Goal: Transaction & Acquisition: Purchase product/service

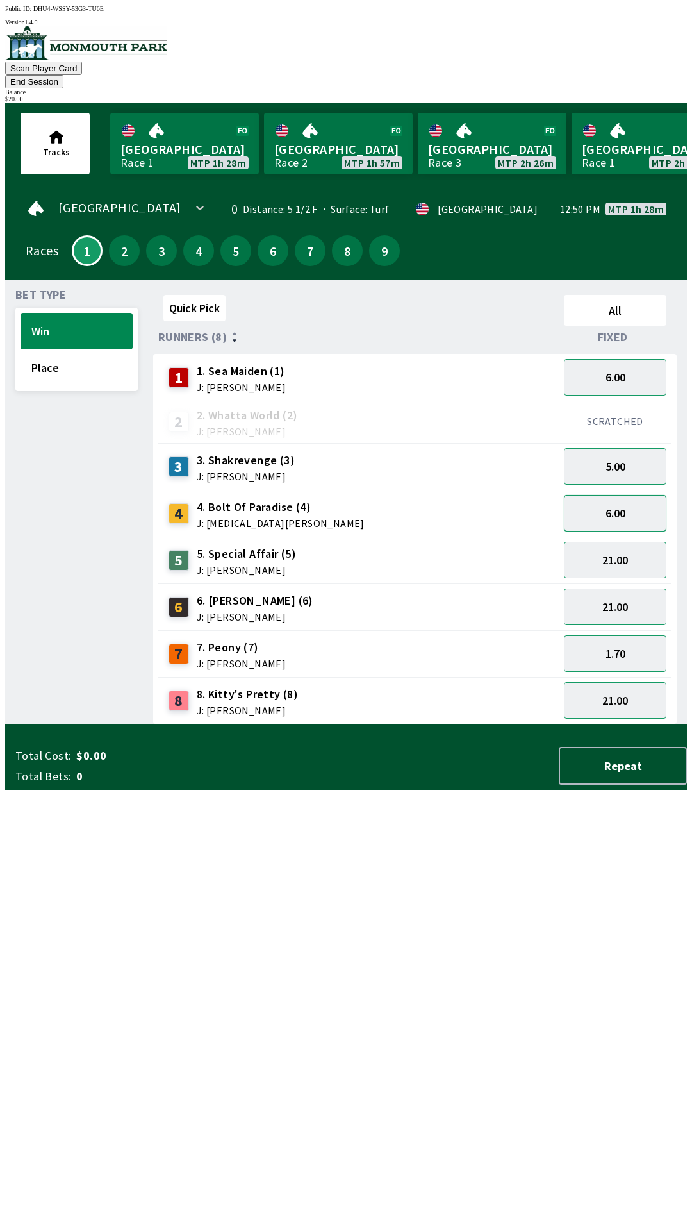
click at [634, 495] on button "6.00" at bounding box center [615, 513] width 103 height 37
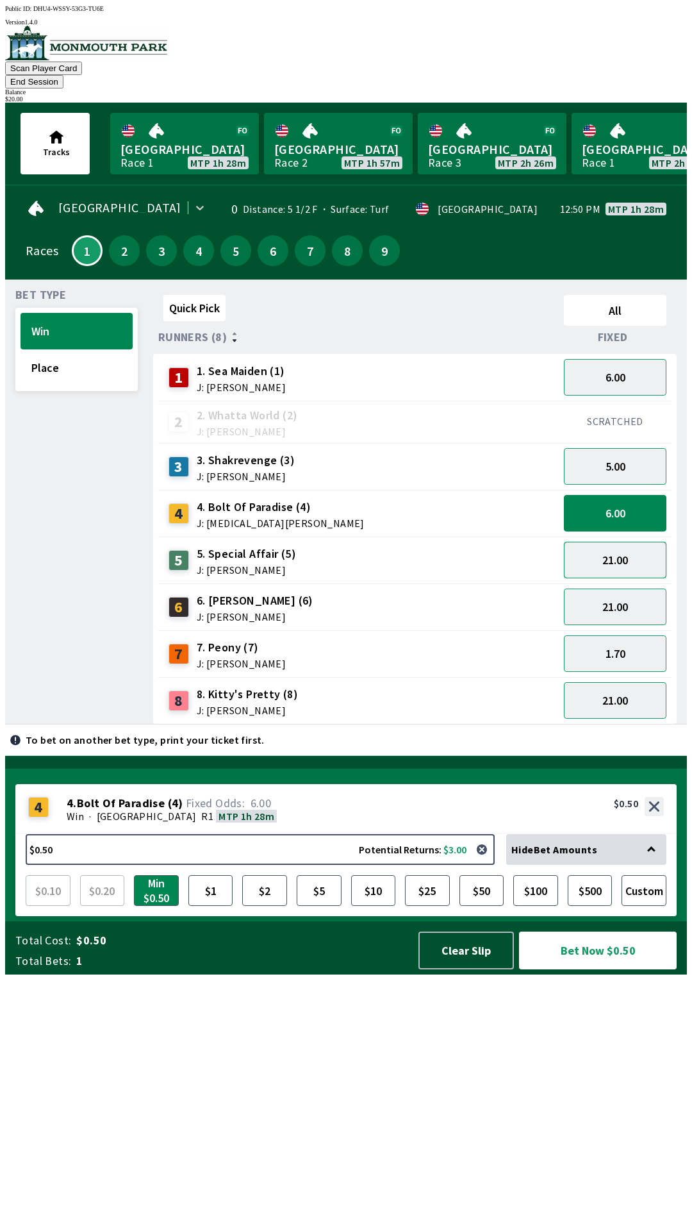
click at [646, 544] on button "21.00" at bounding box center [615, 560] width 103 height 37
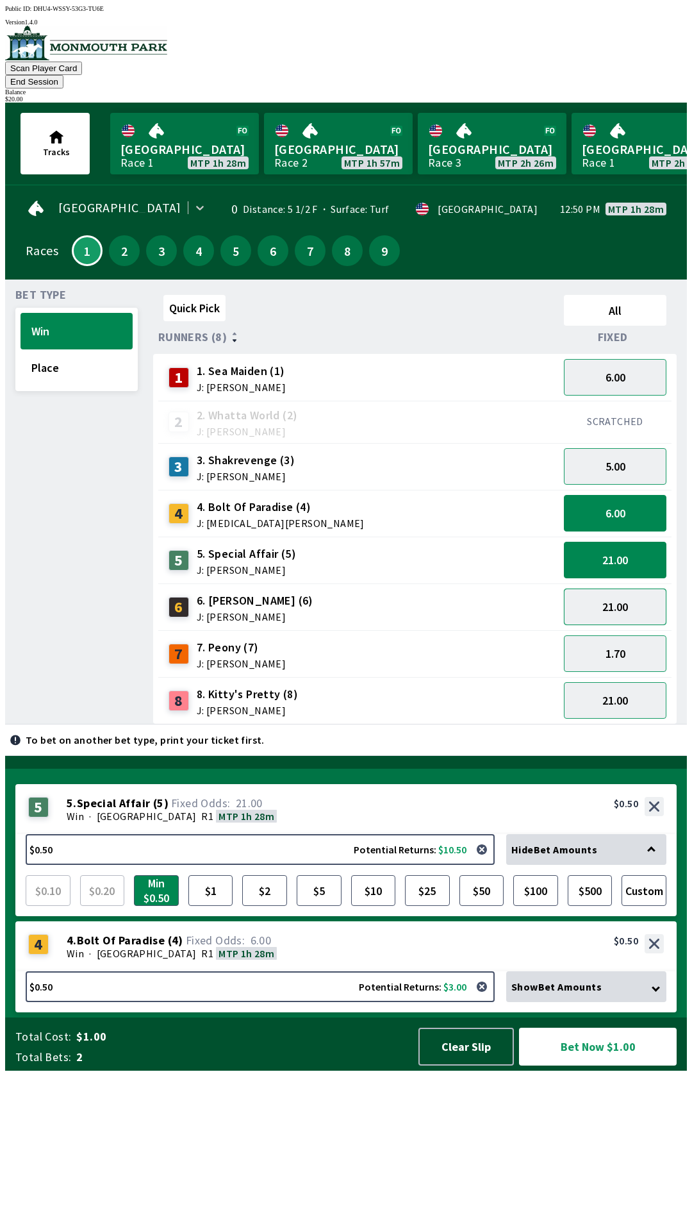
click at [630, 592] on button "21.00" at bounding box center [615, 606] width 103 height 37
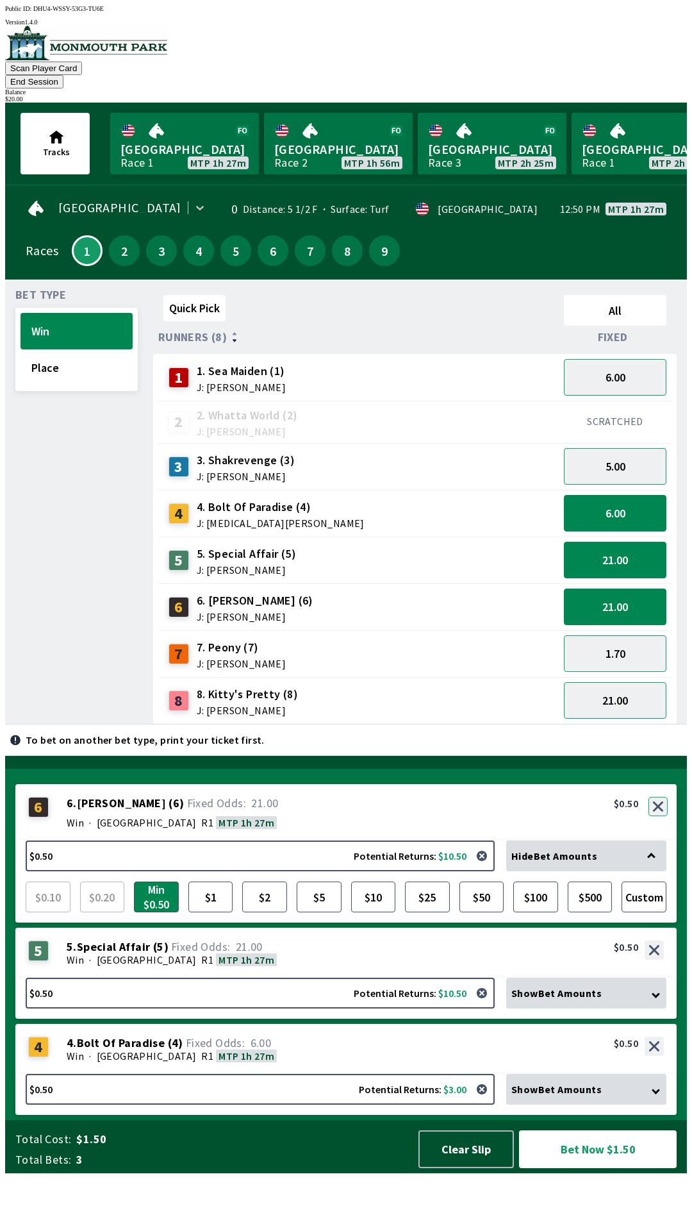
click at [661, 816] on button "button" at bounding box center [658, 806] width 19 height 19
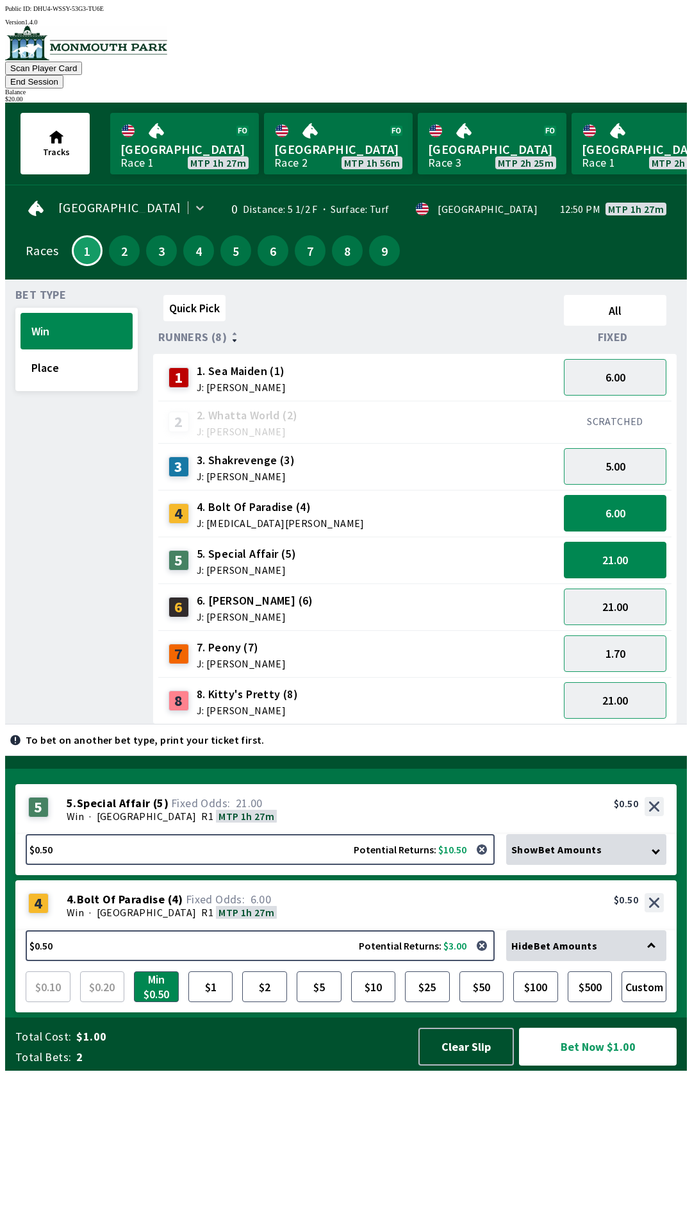
click at [602, 856] on span "Show Bet Amounts" at bounding box center [556, 849] width 90 height 13
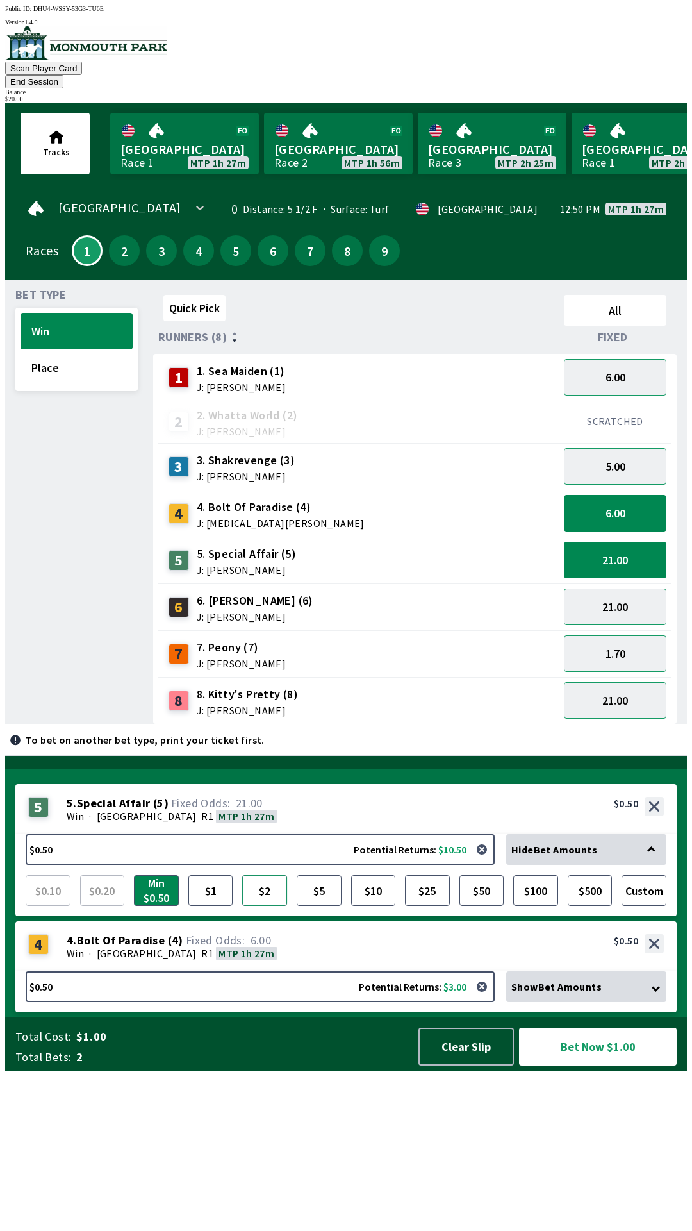
click at [259, 906] on button "$2" at bounding box center [264, 890] width 45 height 31
click at [647, 1002] on div "Show Bet Amounts" at bounding box center [586, 986] width 160 height 31
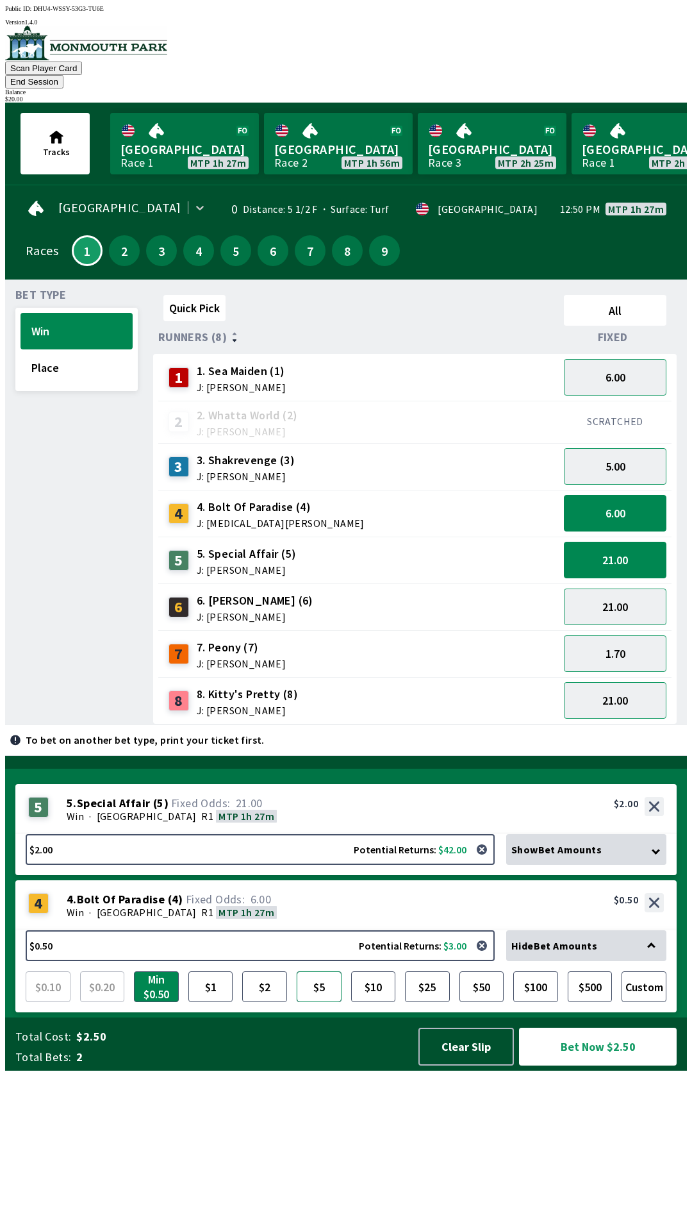
click at [311, 1002] on button "$5" at bounding box center [319, 986] width 45 height 31
click at [40, 313] on button "Win" at bounding box center [77, 331] width 112 height 37
click at [35, 313] on button "Win" at bounding box center [77, 331] width 112 height 37
click at [40, 327] on button "Win" at bounding box center [77, 331] width 112 height 37
click at [601, 690] on button "21.00" at bounding box center [615, 700] width 103 height 37
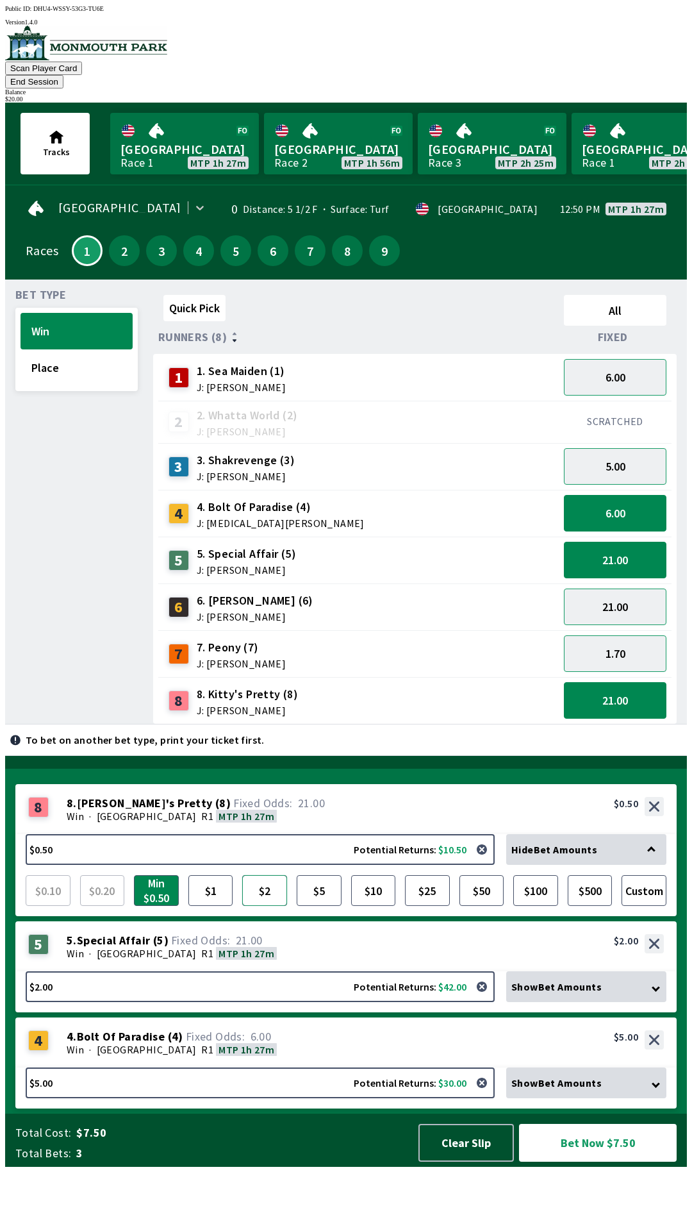
click at [258, 906] on button "$2" at bounding box center [264, 890] width 45 height 31
click at [616, 1161] on button "Bet Now $9.00" at bounding box center [598, 1142] width 158 height 38
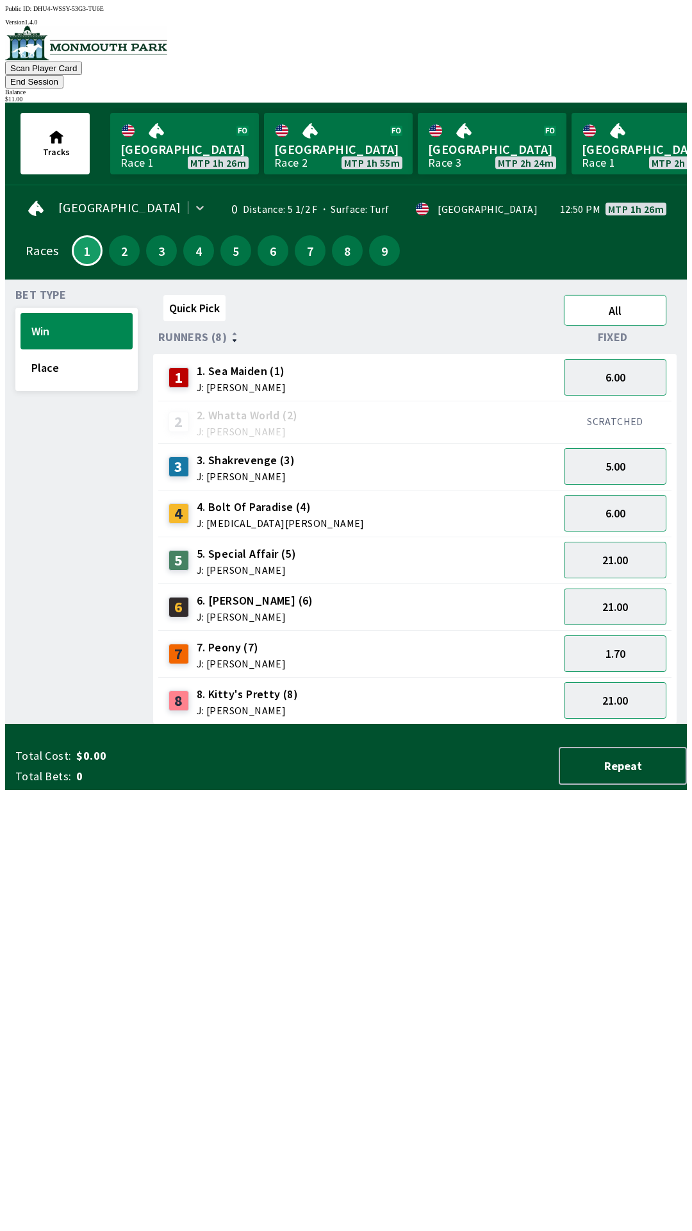
click at [631, 295] on button "All" at bounding box center [615, 310] width 103 height 31
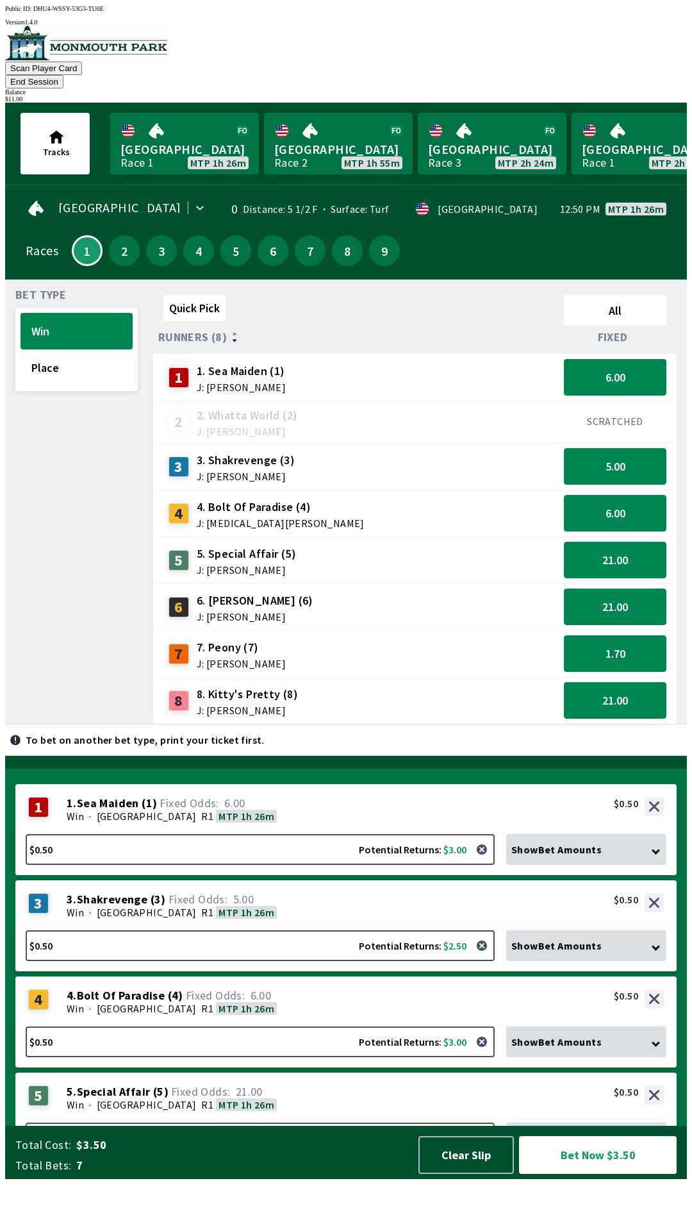
click at [613, 332] on span "Fixed" at bounding box center [613, 337] width 30 height 10
click at [461, 1173] on button "Clear Slip" at bounding box center [466, 1155] width 95 height 38
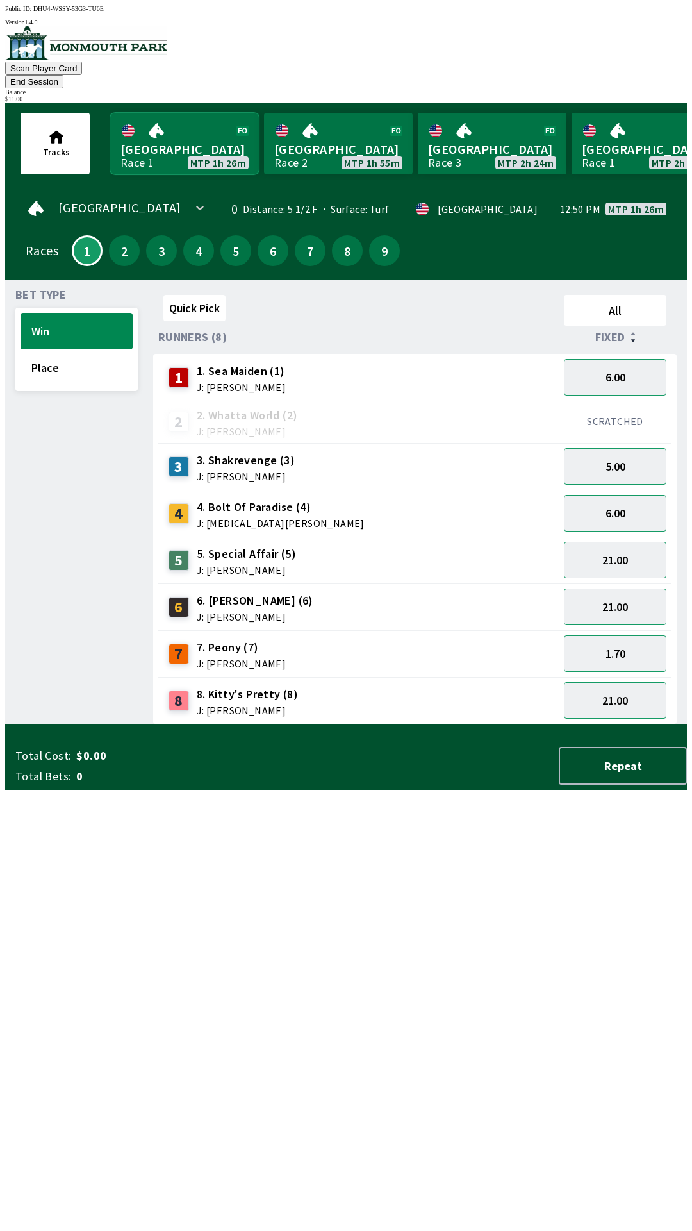
click at [149, 113] on link "[GEOGRAPHIC_DATA] Race 1 MTP 1h 26m" at bounding box center [184, 144] width 149 height 62
click at [186, 132] on link "[GEOGRAPHIC_DATA] Race 1 MTP 1h 26m" at bounding box center [184, 144] width 149 height 62
click at [47, 349] on button "Place" at bounding box center [77, 367] width 112 height 37
click at [90, 360] on button "Place" at bounding box center [77, 367] width 112 height 37
click at [292, 544] on div "5 5. Special Affair (5) J: [PERSON_NAME]" at bounding box center [358, 560] width 390 height 32
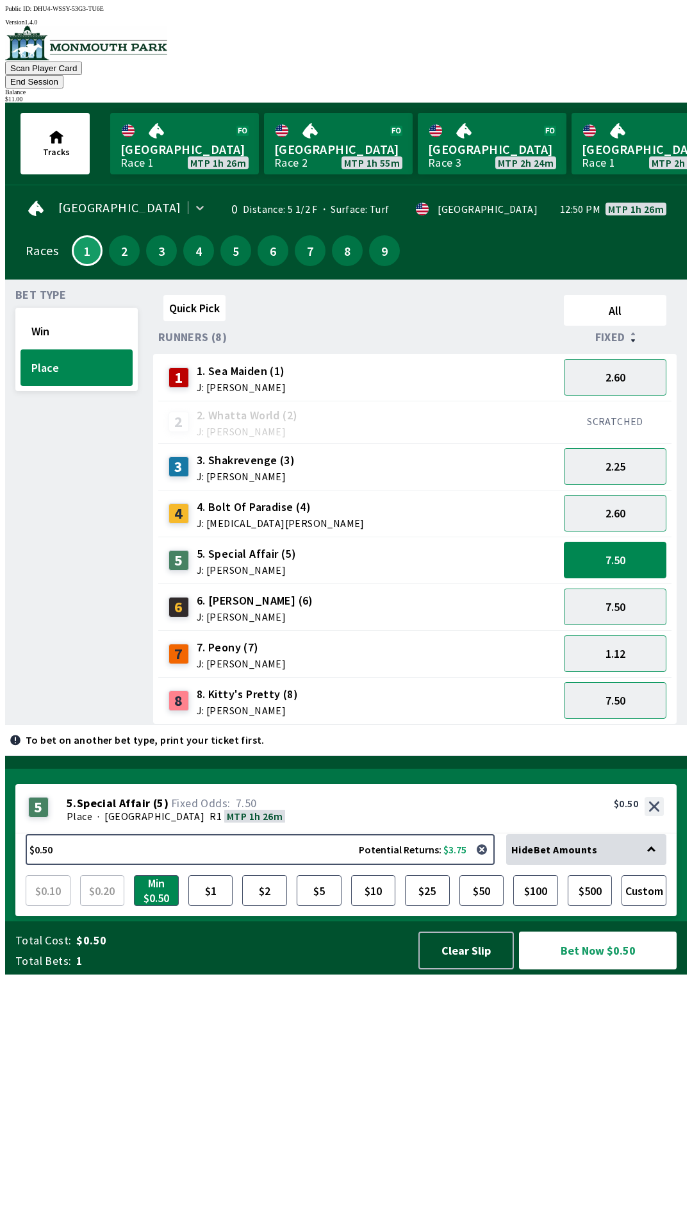
click at [33, 290] on span "Bet Type" at bounding box center [40, 295] width 51 height 10
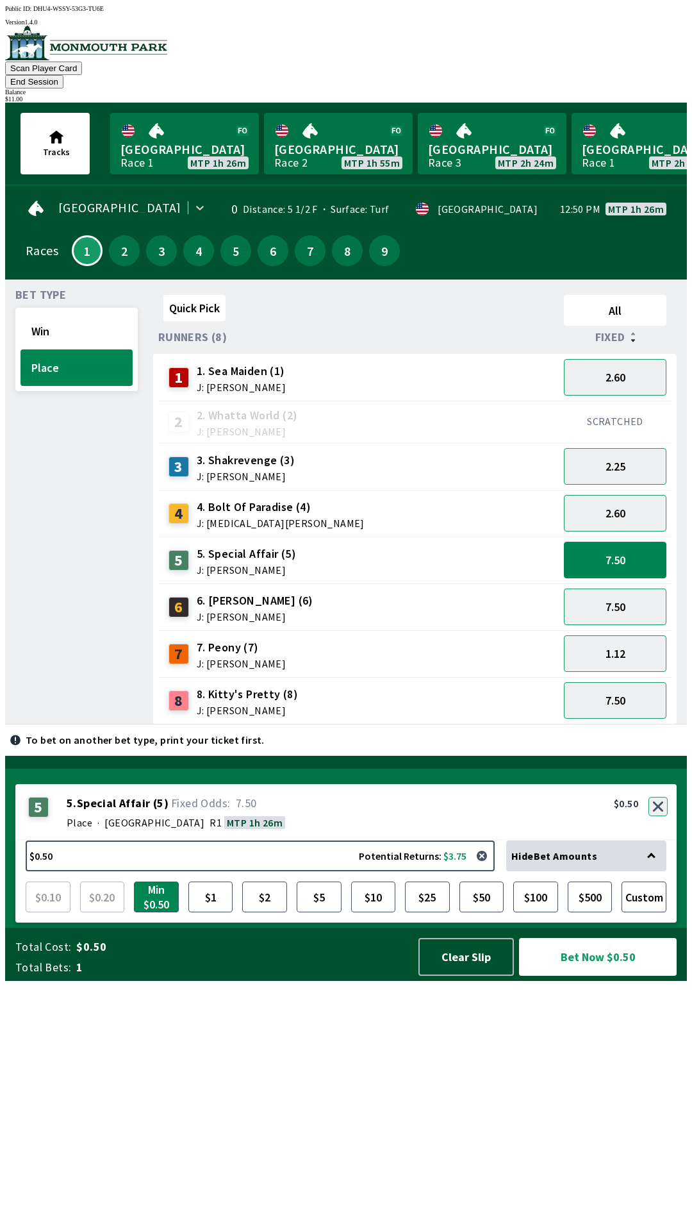
click at [658, 816] on button "button" at bounding box center [658, 806] width 19 height 19
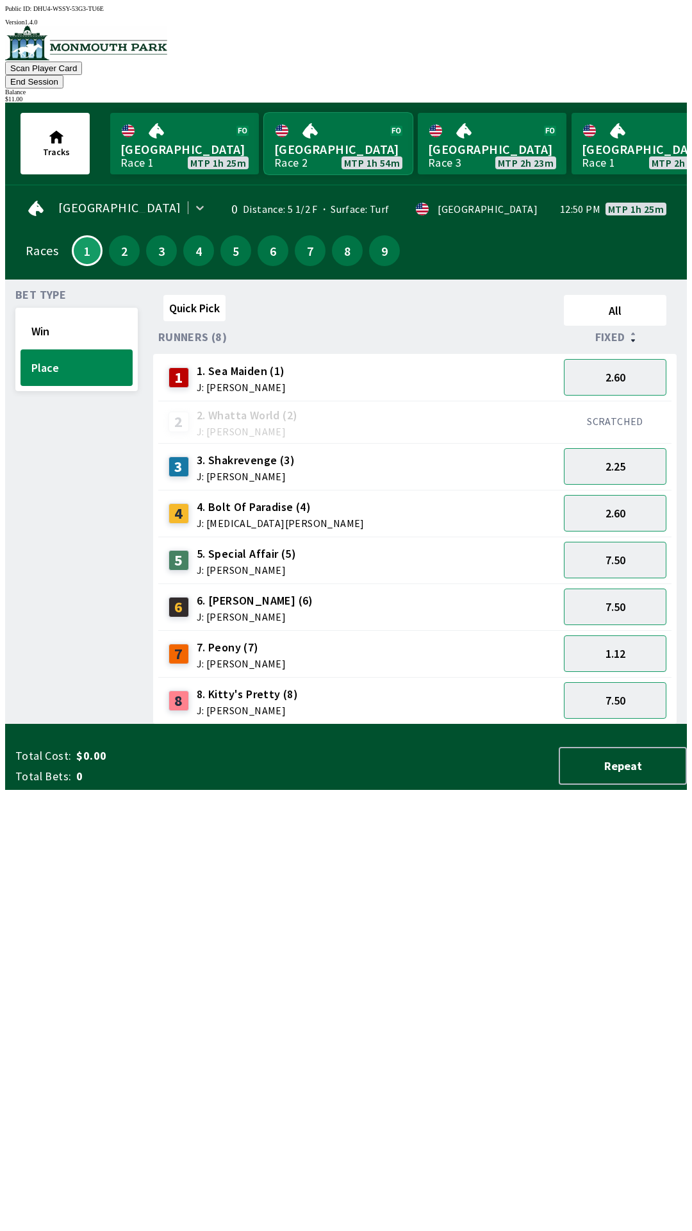
click at [340, 133] on link "Monmouth Park Race 2 MTP 1h 54m" at bounding box center [338, 144] width 149 height 62
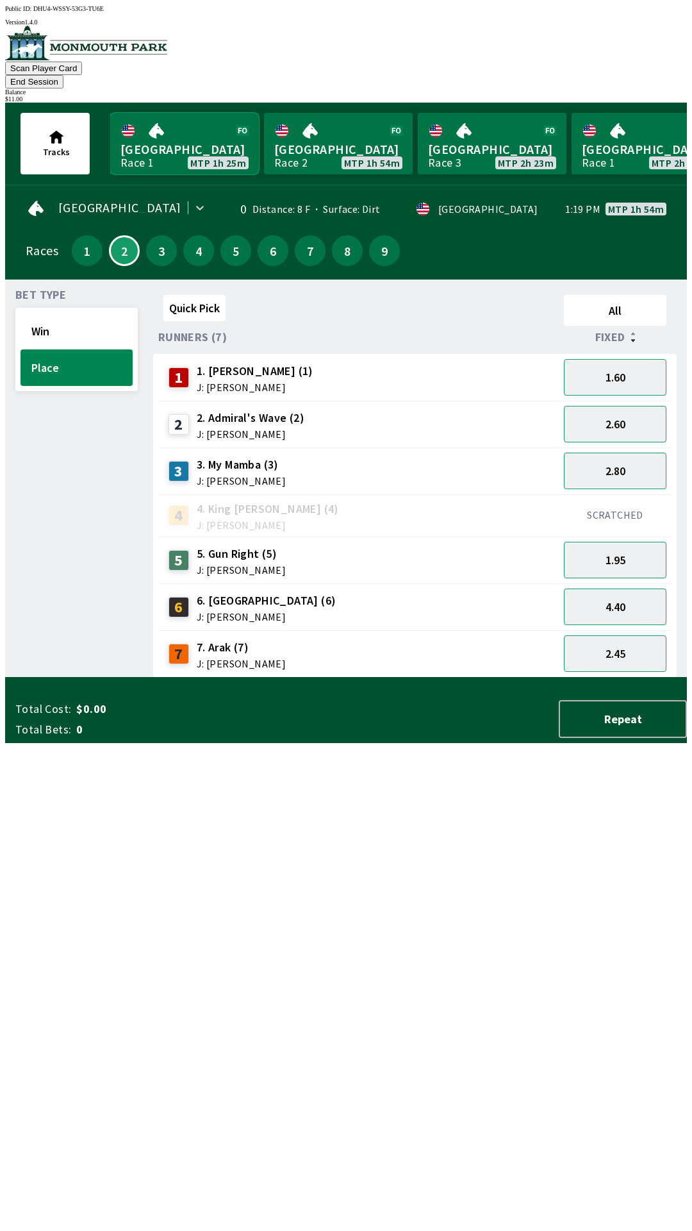
click at [149, 136] on link "[GEOGRAPHIC_DATA] Race 1 MTP 1h 25m" at bounding box center [184, 144] width 149 height 62
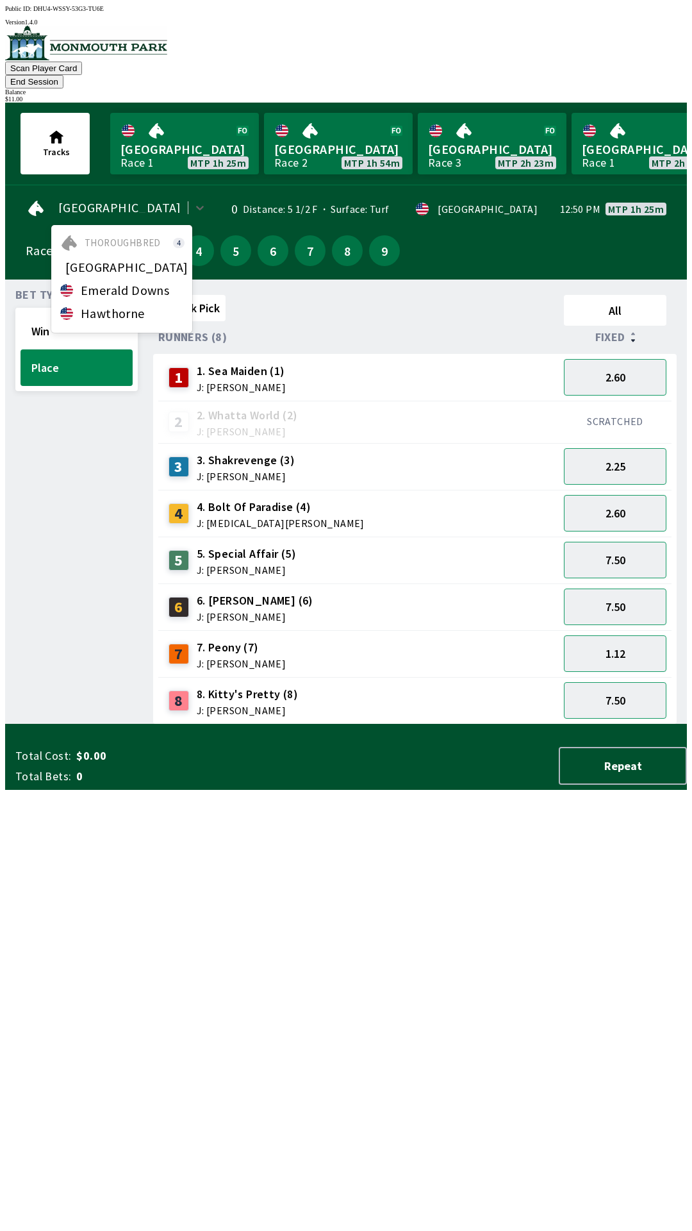
click at [376, 490] on div "4 4. Bolt Of Paradise (4) J: [MEDICAL_DATA][PERSON_NAME]" at bounding box center [358, 513] width 401 height 47
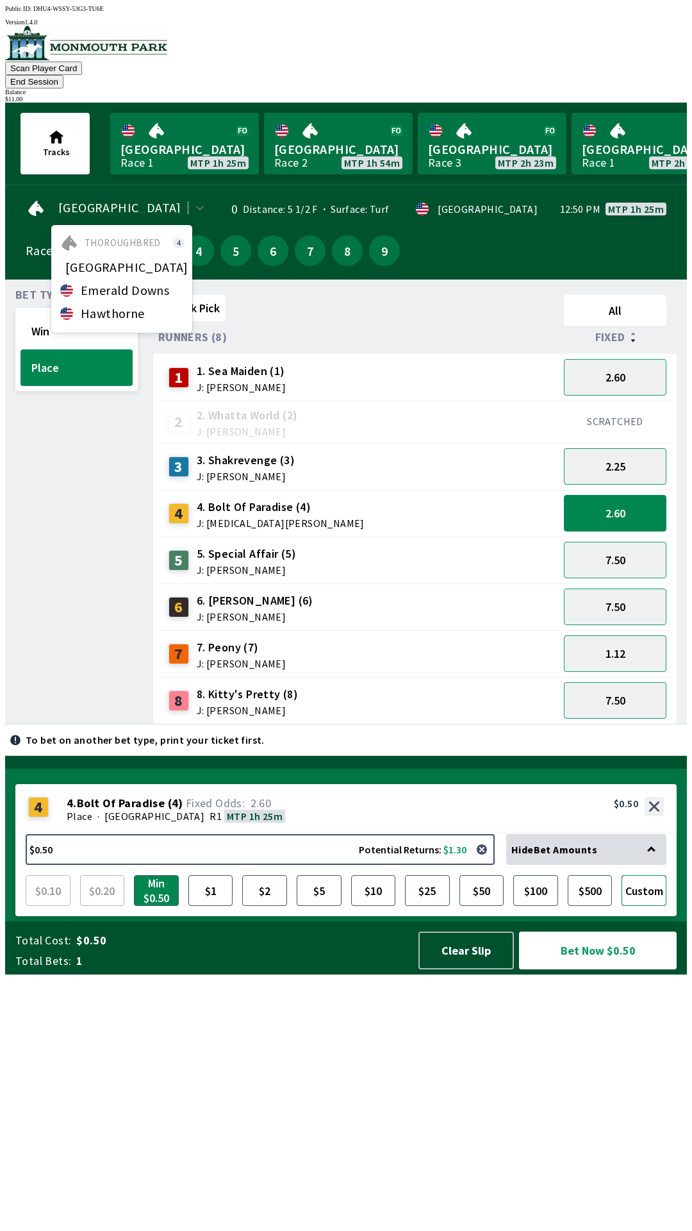
click at [650, 906] on button "Custom" at bounding box center [644, 890] width 45 height 31
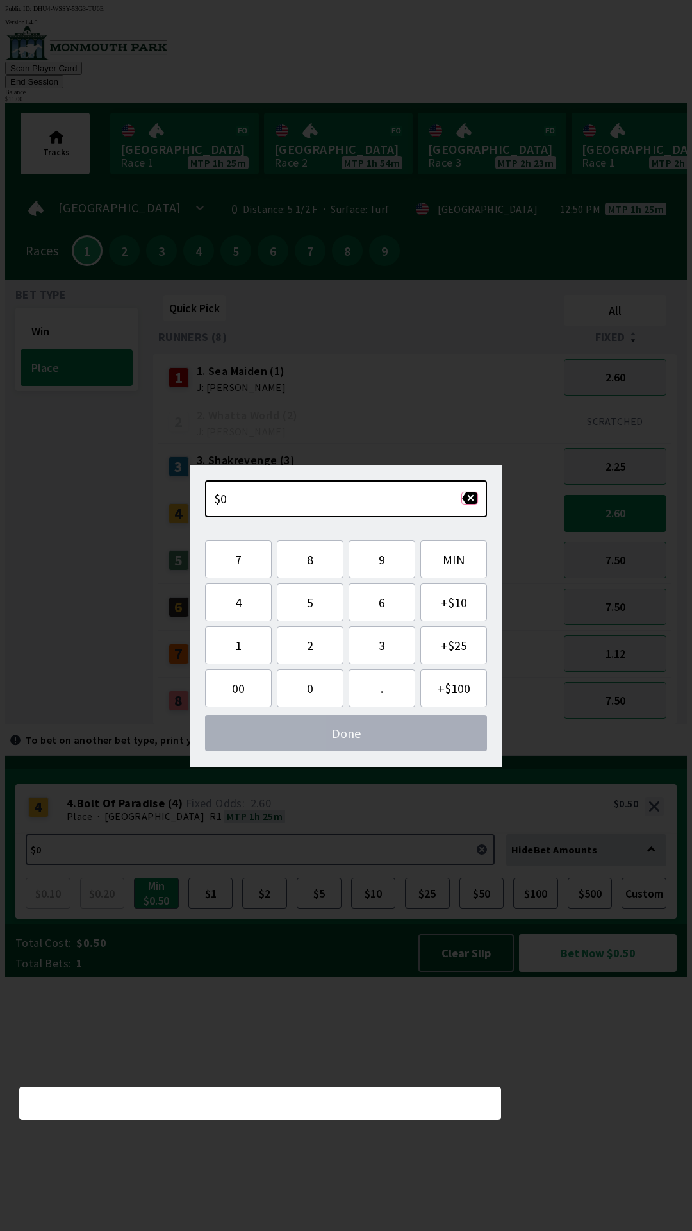
click at [467, 498] on button "button" at bounding box center [469, 498] width 17 height 13
click at [468, 497] on button "button" at bounding box center [469, 498] width 17 height 13
click at [469, 501] on button "button" at bounding box center [469, 498] width 17 height 13
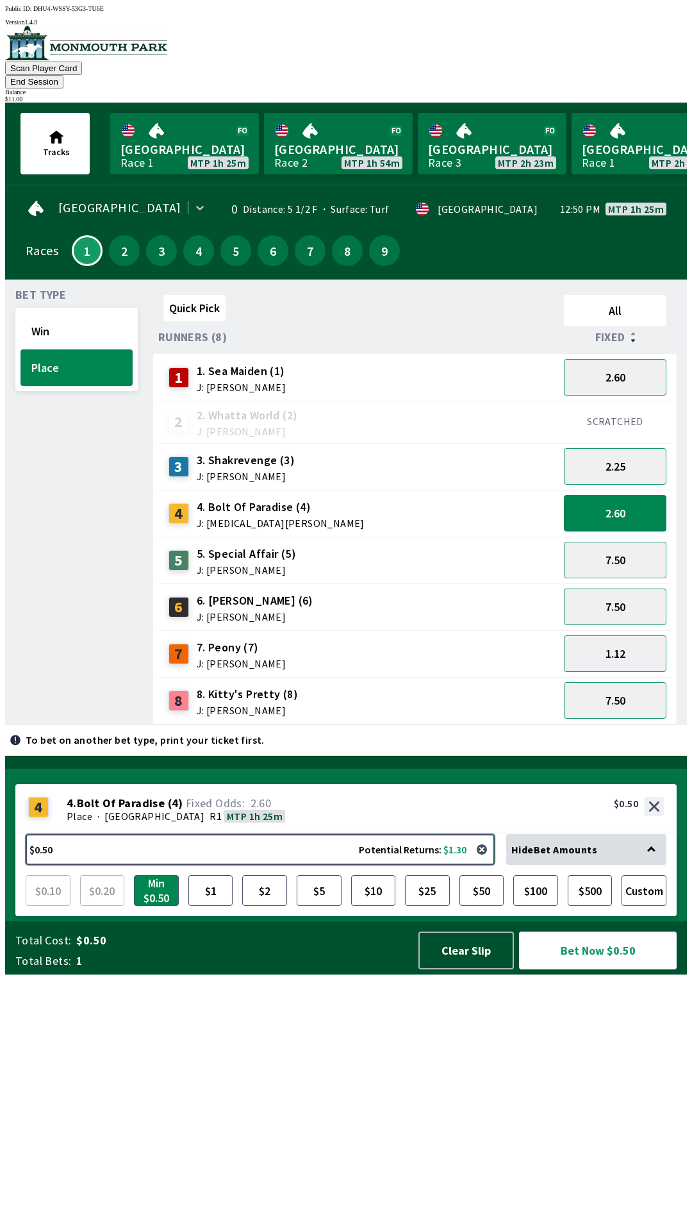
click at [472, 865] on button "$0.50 Potential Returns: $1.30" at bounding box center [260, 849] width 469 height 31
click at [474, 865] on button "$0.50 Potential Returns: $1.30" at bounding box center [260, 849] width 469 height 31
click at [484, 862] on button "button" at bounding box center [482, 849] width 26 height 26
click at [474, 969] on button "Clear Slip" at bounding box center [466, 950] width 95 height 38
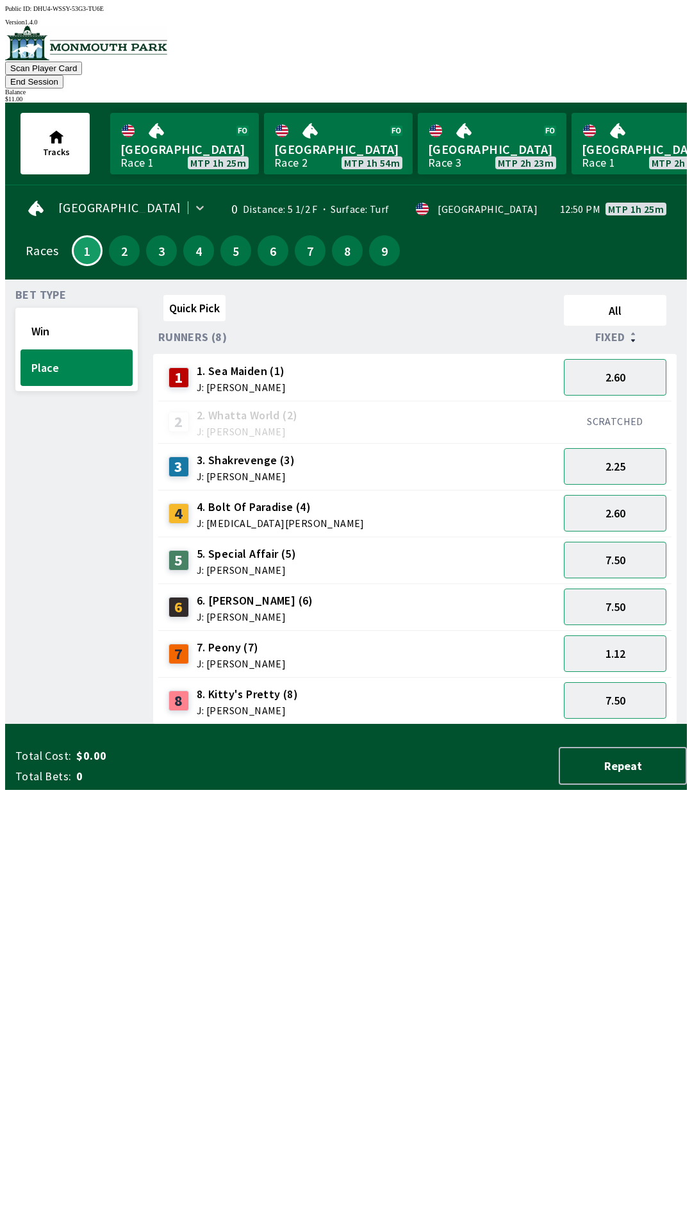
click at [63, 75] on button "End Session" at bounding box center [34, 81] width 58 height 13
